Goal: Task Accomplishment & Management: Use online tool/utility

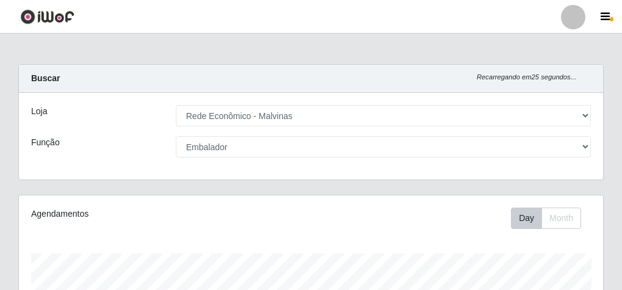
select select "194"
select select "1"
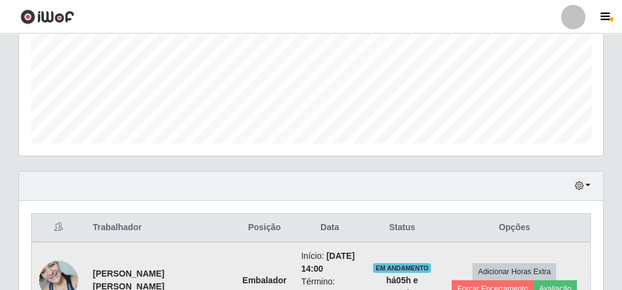
scroll to position [390, 0]
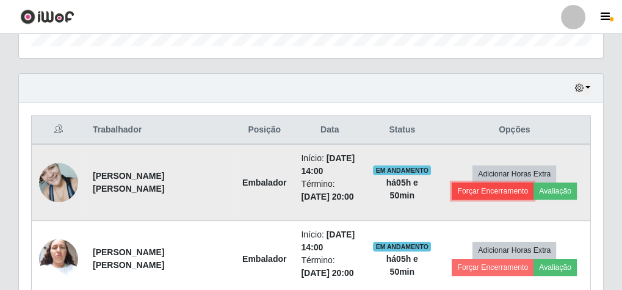
click at [469, 192] on button "Forçar Encerramento" at bounding box center [492, 190] width 82 height 17
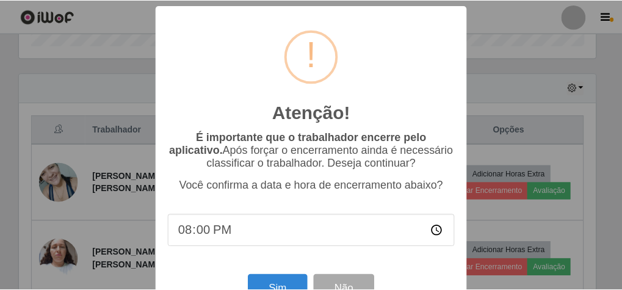
scroll to position [40, 0]
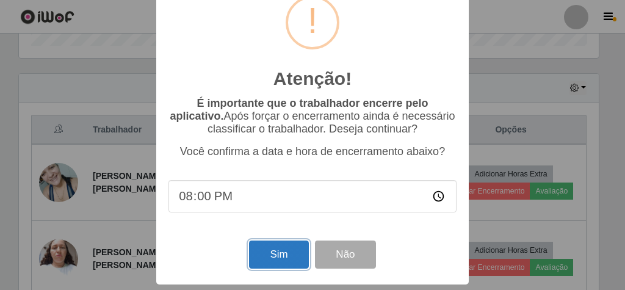
click at [265, 255] on button "Sim" at bounding box center [278, 254] width 59 height 29
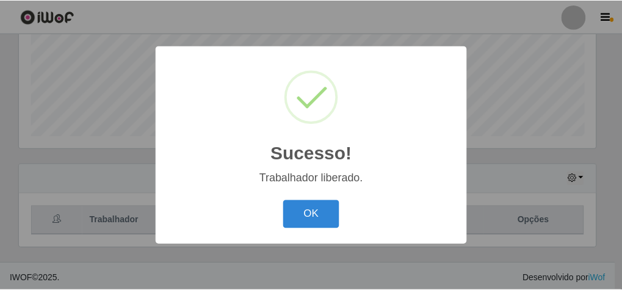
scroll to position [253, 580]
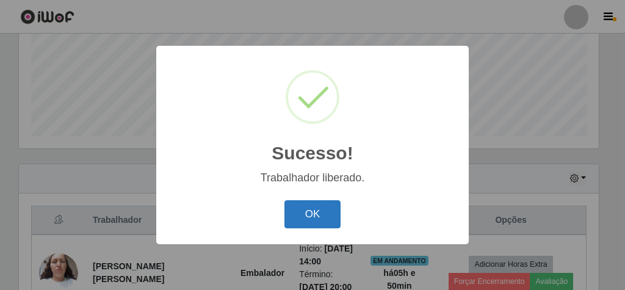
click at [299, 225] on button "OK" at bounding box center [312, 214] width 57 height 29
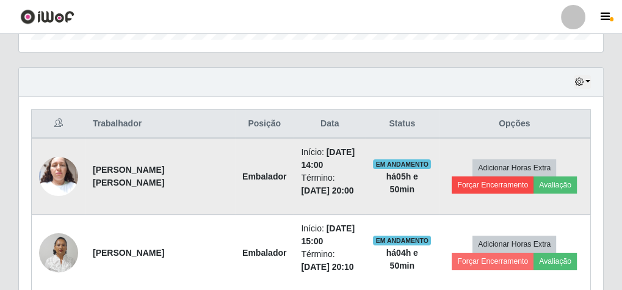
scroll to position [398, 0]
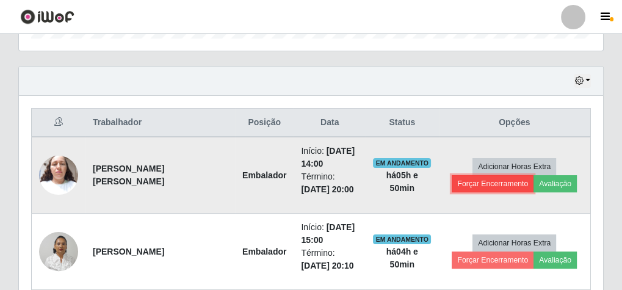
click at [480, 180] on button "Forçar Encerramento" at bounding box center [492, 183] width 82 height 17
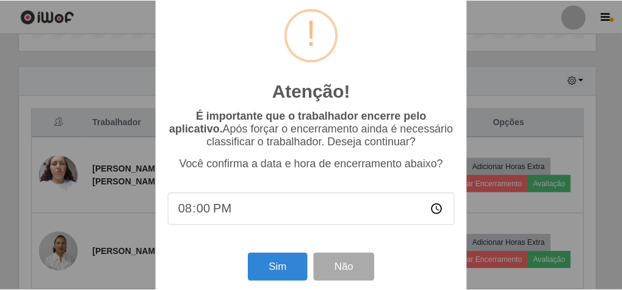
scroll to position [40, 0]
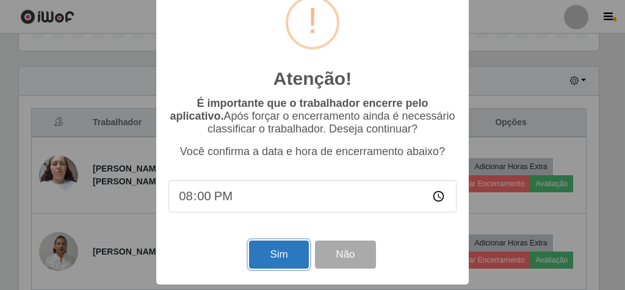
click at [279, 253] on button "Sim" at bounding box center [278, 254] width 59 height 29
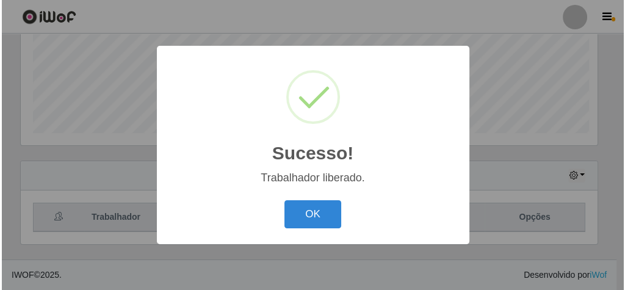
scroll to position [253, 580]
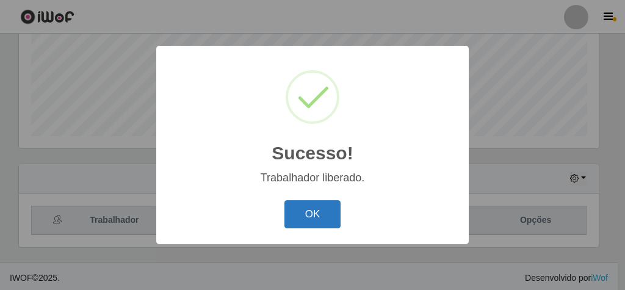
click at [312, 214] on button "OK" at bounding box center [312, 214] width 57 height 29
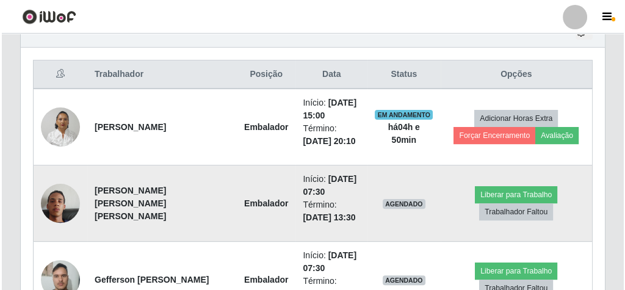
scroll to position [447, 0]
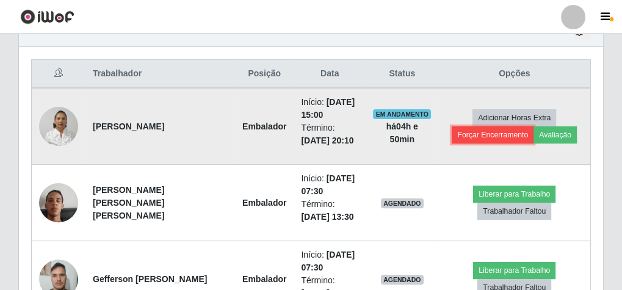
click at [479, 128] on button "Forçar Encerramento" at bounding box center [492, 134] width 82 height 17
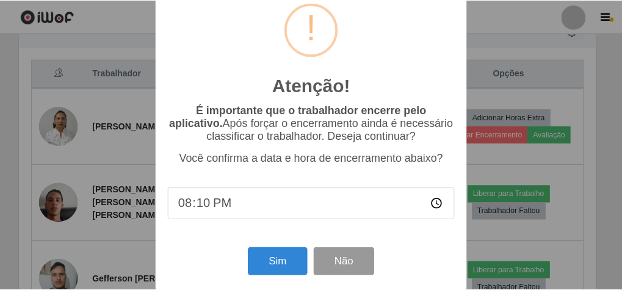
scroll to position [40, 0]
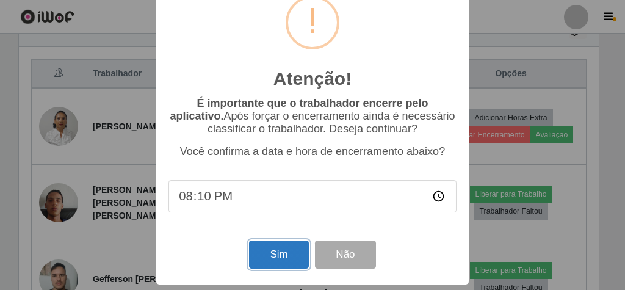
click at [290, 253] on button "Sim" at bounding box center [278, 254] width 59 height 29
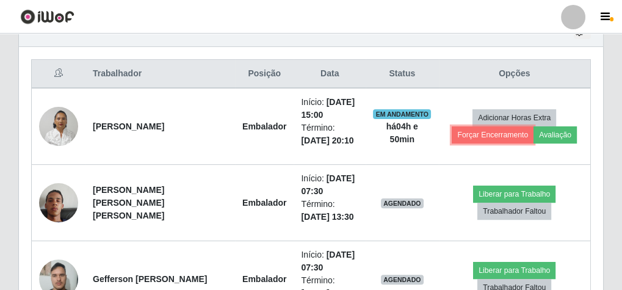
scroll to position [0, 0]
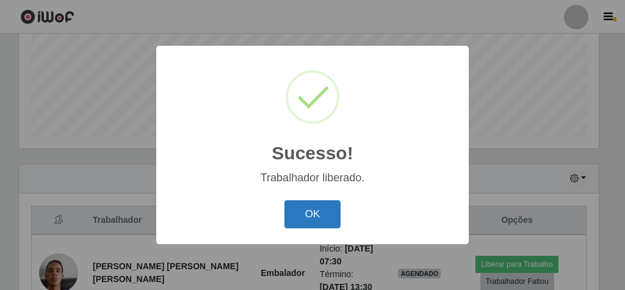
click at [303, 208] on button "OK" at bounding box center [312, 214] width 57 height 29
